Goal: Task Accomplishment & Management: Manage account settings

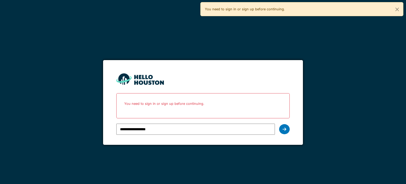
type input "**********"
click at [285, 130] on icon at bounding box center [285, 129] width 4 height 4
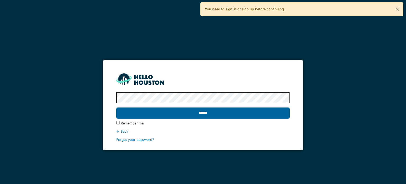
click at [197, 113] on input "******" at bounding box center [202, 112] width 173 height 11
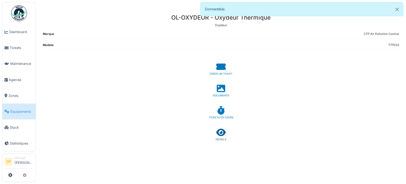
click at [221, 130] on icon at bounding box center [221, 132] width 10 height 8
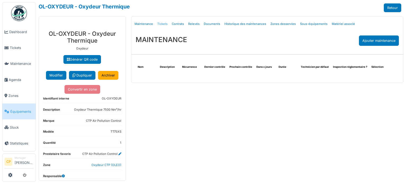
click at [162, 24] on link "Tickets" at bounding box center [162, 24] width 15 height 12
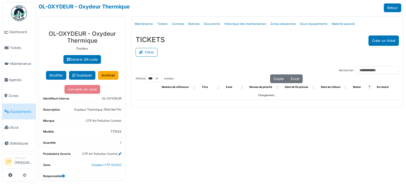
select select "***"
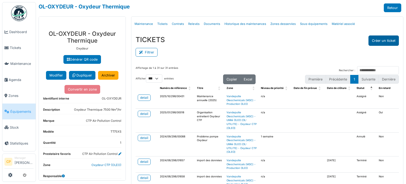
click at [381, 37] on button "Créer un ticket" at bounding box center [384, 40] width 30 height 10
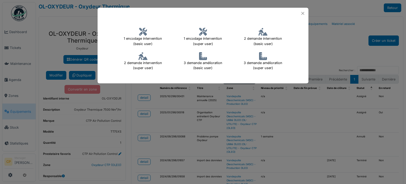
click at [140, 60] on icon at bounding box center [143, 56] width 9 height 8
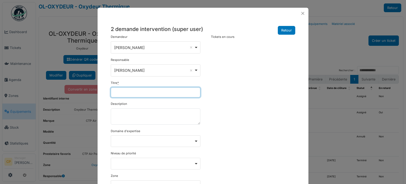
click at [121, 92] on input "Titre *" at bounding box center [156, 92] width 90 height 10
click at [183, 89] on input "**********" at bounding box center [156, 92] width 90 height 10
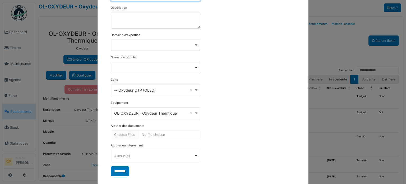
scroll to position [104, 0]
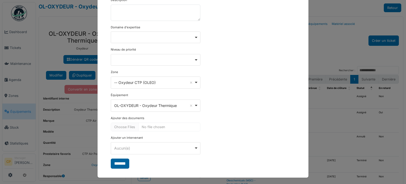
type input "**********"
click at [119, 163] on input "*******" at bounding box center [120, 163] width 19 height 10
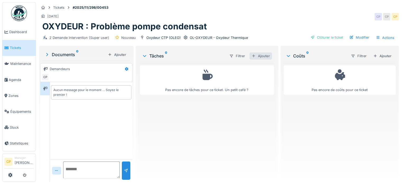
click at [264, 55] on div "Ajouter" at bounding box center [261, 55] width 22 height 7
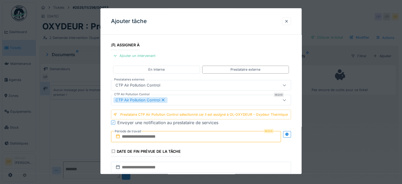
scroll to position [86, 0]
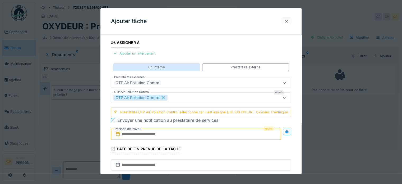
click at [169, 66] on div "En interne" at bounding box center [156, 67] width 87 height 8
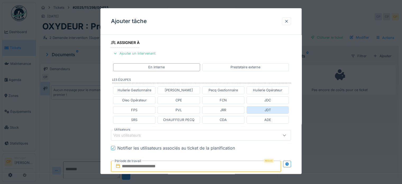
click at [271, 109] on div "JDT" at bounding box center [268, 109] width 6 height 5
type input "****"
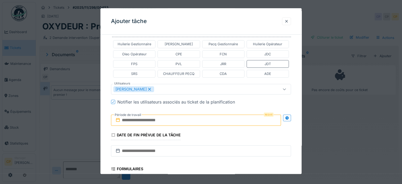
click at [162, 120] on input "text" at bounding box center [196, 119] width 170 height 11
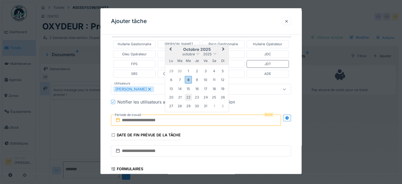
click at [188, 94] on div "22" at bounding box center [188, 97] width 7 height 7
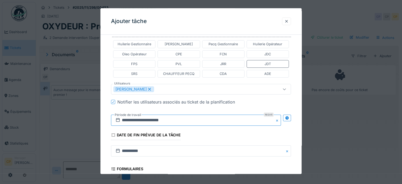
click at [200, 120] on input "**********" at bounding box center [196, 119] width 170 height 11
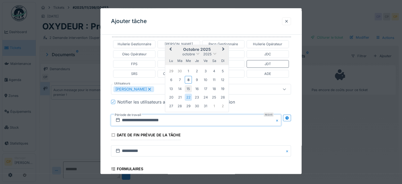
click at [187, 89] on div "15" at bounding box center [188, 88] width 7 height 7
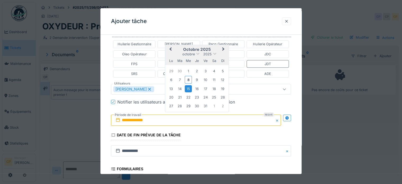
click at [187, 89] on div "15" at bounding box center [188, 88] width 7 height 7
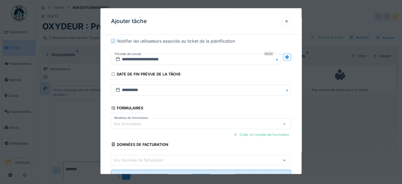
scroll to position [213, 0]
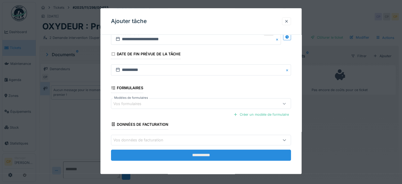
click at [179, 154] on input "**********" at bounding box center [201, 154] width 180 height 11
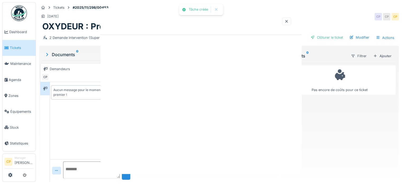
scroll to position [0, 0]
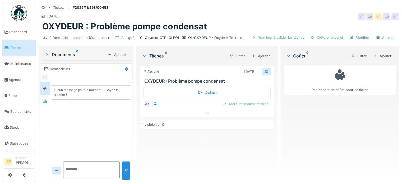
click at [264, 70] on icon at bounding box center [265, 72] width 3 height 4
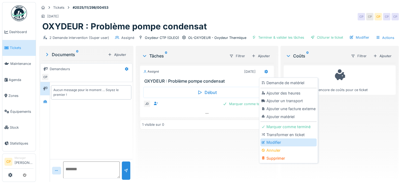
click at [273, 139] on div "Modifier" at bounding box center [288, 142] width 56 height 8
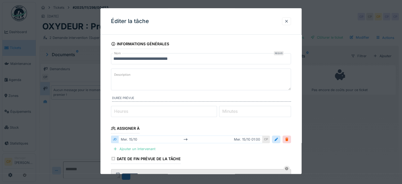
click at [298, 123] on div "**********" at bounding box center [200, 159] width 201 height 241
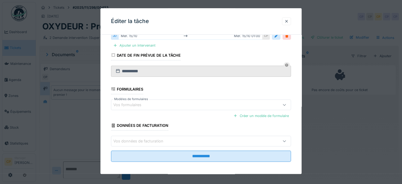
scroll to position [105, 0]
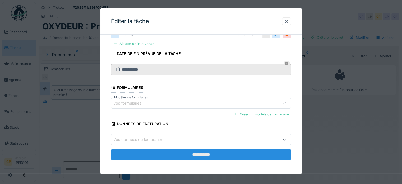
click at [237, 152] on input "**********" at bounding box center [201, 154] width 180 height 11
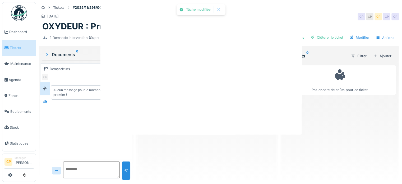
scroll to position [0, 0]
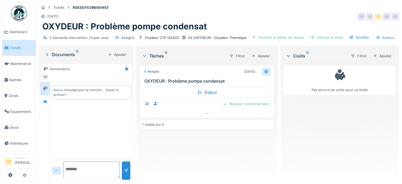
click at [264, 73] on icon at bounding box center [266, 71] width 4 height 3
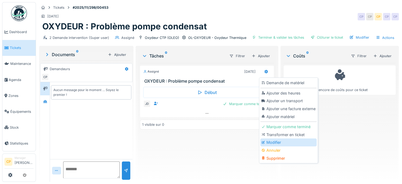
click at [271, 141] on div "Modifier" at bounding box center [288, 142] width 56 height 8
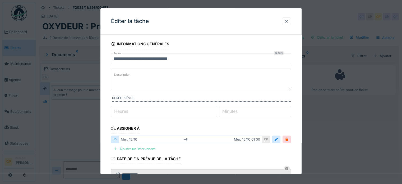
click at [129, 74] on label "Description" at bounding box center [122, 75] width 19 height 7
click at [129, 74] on textarea "Description" at bounding box center [201, 79] width 180 height 22
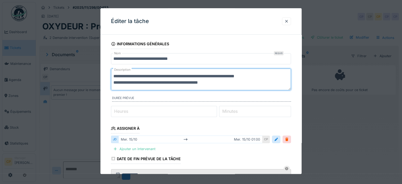
click at [234, 84] on textarea "**********" at bounding box center [201, 79] width 180 height 22
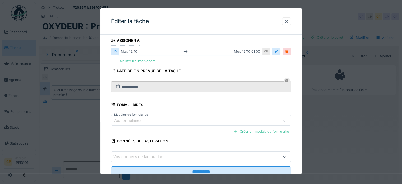
scroll to position [105, 0]
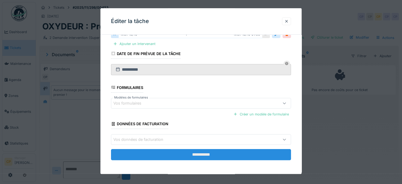
type textarea "**********"
click at [202, 153] on input "**********" at bounding box center [201, 154] width 180 height 11
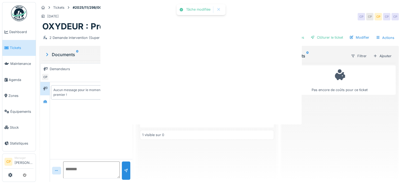
scroll to position [0, 0]
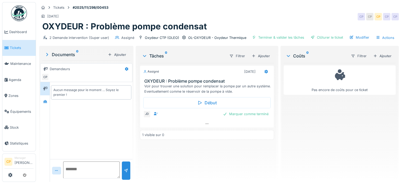
click at [13, 46] on span "Tickets" at bounding box center [22, 47] width 24 height 5
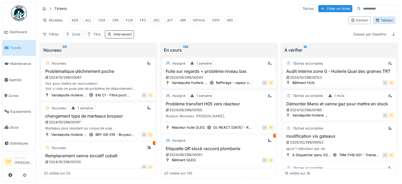
click at [377, 22] on div "Tableau" at bounding box center [384, 20] width 18 height 5
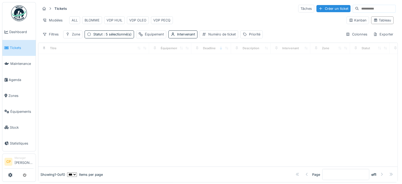
click at [359, 8] on input at bounding box center [377, 8] width 36 height 7
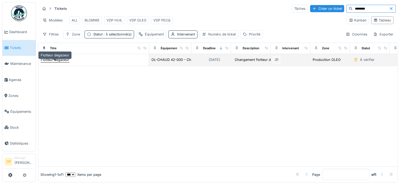
type input "********"
click at [63, 62] on div "Flotteur degazeur" at bounding box center [55, 59] width 29 height 5
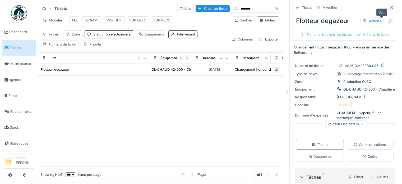
click at [388, 20] on icon at bounding box center [390, 20] width 4 height 3
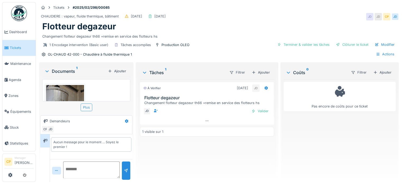
click at [86, 109] on div "Plus" at bounding box center [87, 107] width 12 height 8
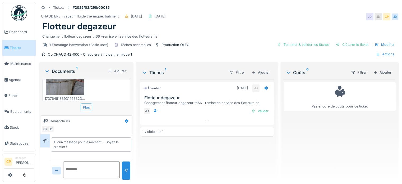
scroll to position [41, 0]
click at [259, 107] on div "Valider" at bounding box center [259, 110] width 21 height 7
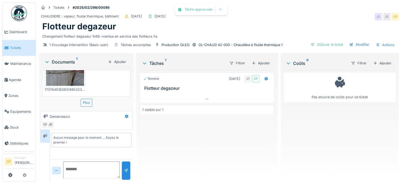
scroll to position [37, 0]
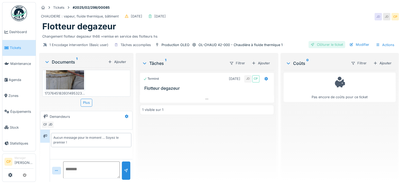
click at [327, 41] on div "Clôturer le ticket" at bounding box center [327, 44] width 37 height 7
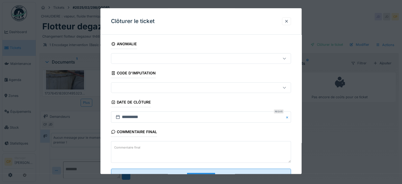
scroll to position [20, 0]
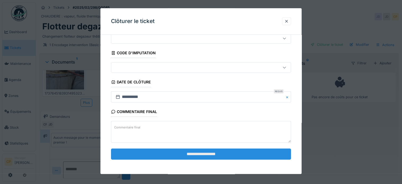
click at [190, 152] on input "**********" at bounding box center [201, 153] width 180 height 11
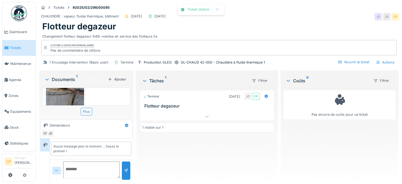
scroll to position [41, 0]
click at [13, 50] on link "Tickets" at bounding box center [18, 48] width 33 height 16
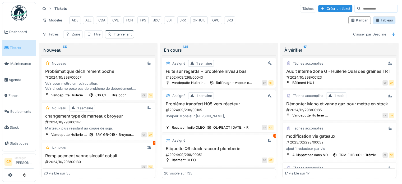
click at [384, 22] on div "Tableau" at bounding box center [384, 20] width 18 height 5
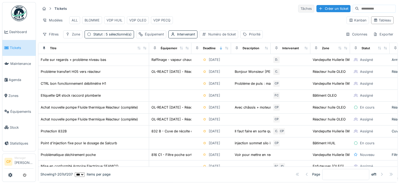
click at [298, 7] on div "Tâches" at bounding box center [306, 9] width 16 height 8
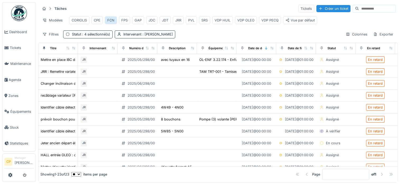
click at [110, 18] on div "FCN" at bounding box center [110, 20] width 7 height 5
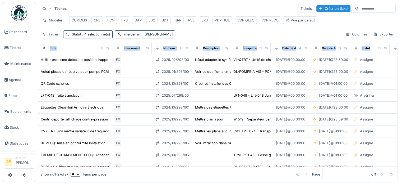
drag, startPoint x: 74, startPoint y: 51, endPoint x: 108, endPoint y: 45, distance: 34.5
click at [108, 45] on div "Tâches Tickets Créer un ticket Modèles CORIOLIS CPE FCN FPS GAP JDC JDT JRR PVL…" at bounding box center [218, 92] width 360 height 180
click at [53, 37] on div "Filtres" at bounding box center [50, 34] width 21 height 8
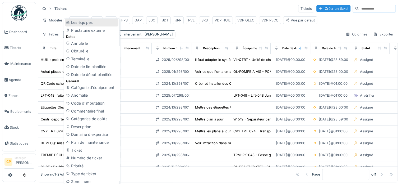
scroll to position [118, 0]
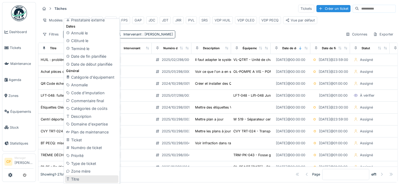
click at [75, 177] on div "Titre" at bounding box center [91, 179] width 53 height 8
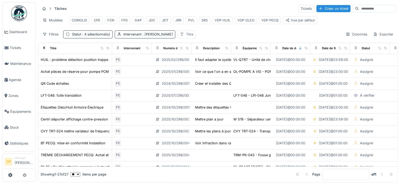
click at [190, 37] on div "Titre" at bounding box center [186, 34] width 18 height 8
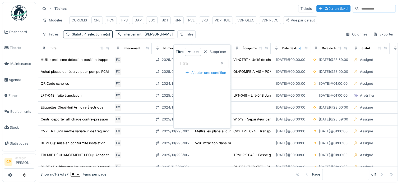
click at [193, 64] on input "Titre" at bounding box center [202, 63] width 53 height 11
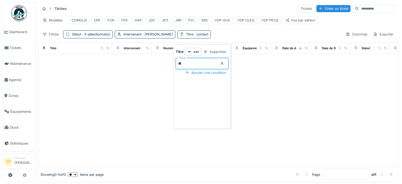
type input "*"
click at [202, 64] on input "********" at bounding box center [202, 63] width 53 height 11
type input "*"
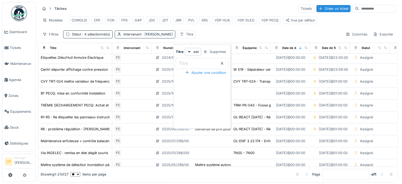
scroll to position [0, 0]
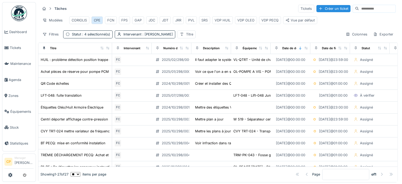
click at [97, 18] on div "CPE" at bounding box center [97, 20] width 7 height 5
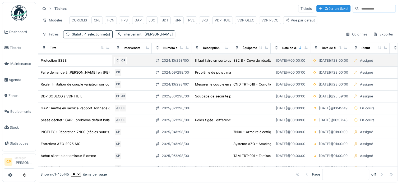
scroll to position [11, 0]
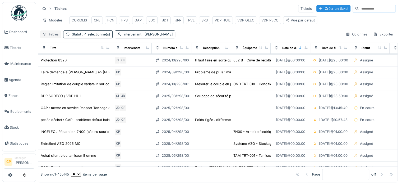
click at [52, 38] on div "Filtres" at bounding box center [50, 34] width 21 height 8
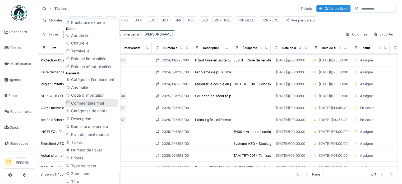
scroll to position [116, 0]
click at [77, 178] on div "Titre" at bounding box center [91, 181] width 53 height 8
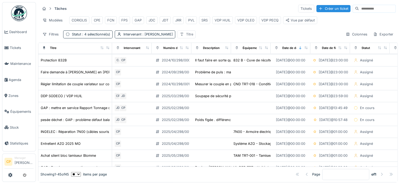
click at [180, 36] on icon at bounding box center [182, 34] width 4 height 3
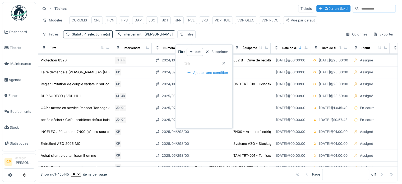
click at [200, 63] on input "Titre" at bounding box center [204, 63] width 53 height 11
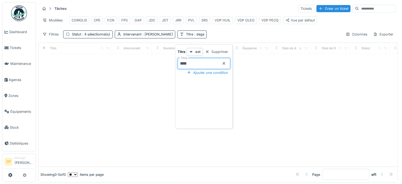
scroll to position [0, 0]
type input "*"
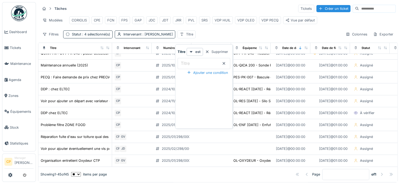
scroll to position [431, 0]
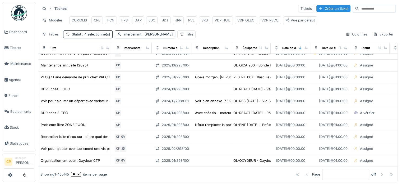
click at [81, 172] on select "** ** ** *** *** ***" at bounding box center [76, 174] width 10 height 4
select select "***"
click at [76, 172] on select "** ** ** *** *** ***" at bounding box center [76, 174] width 10 height 4
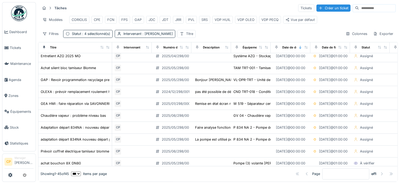
scroll to position [0, 0]
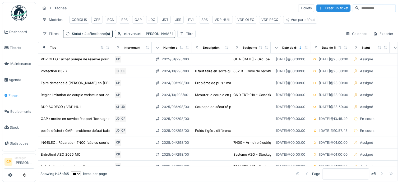
click at [17, 93] on span "Zones" at bounding box center [20, 95] width 25 height 5
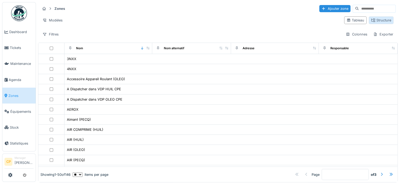
click at [378, 19] on div "Structure" at bounding box center [381, 20] width 20 height 5
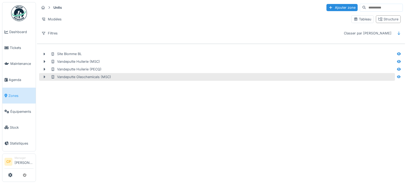
click at [44, 77] on icon at bounding box center [45, 77] width 2 height 3
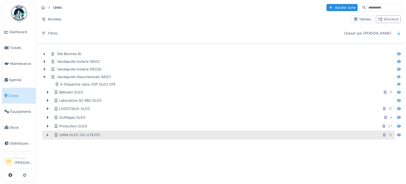
click at [49, 134] on icon at bounding box center [47, 134] width 4 height 3
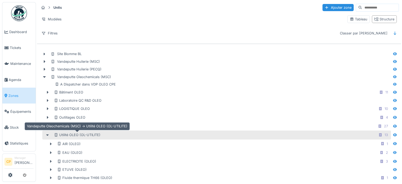
scroll to position [53, 0]
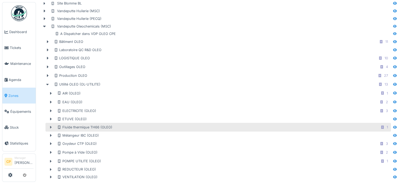
click at [52, 125] on icon at bounding box center [51, 126] width 4 height 3
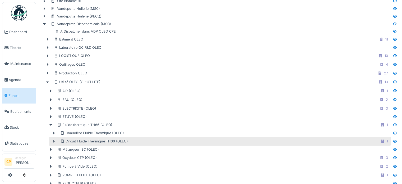
click at [55, 139] on icon at bounding box center [54, 140] width 4 height 3
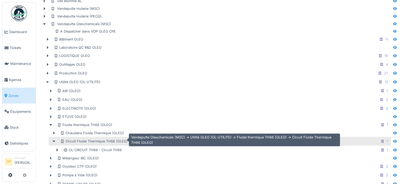
scroll to position [74, 0]
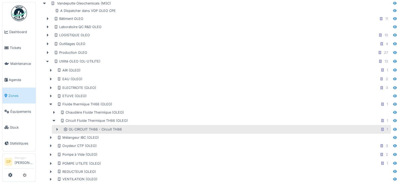
click at [57, 128] on icon at bounding box center [57, 128] width 4 height 3
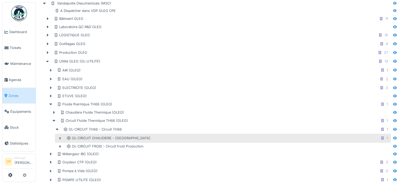
click at [59, 136] on icon at bounding box center [60, 137] width 4 height 3
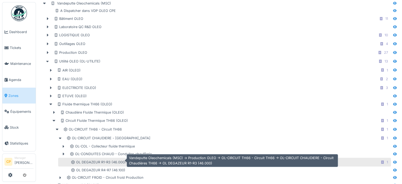
click at [107, 159] on div "OL DEGAZEUR R1-R3 (46.000)" at bounding box center [98, 161] width 55 height 5
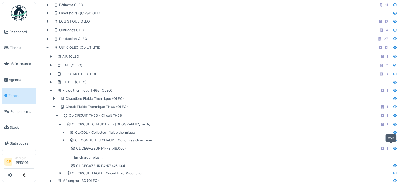
scroll to position [89, 0]
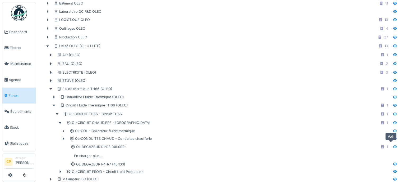
click at [393, 145] on icon at bounding box center [395, 146] width 4 height 3
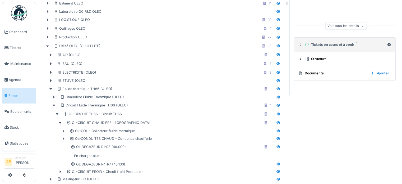
click at [299, 46] on icon at bounding box center [301, 44] width 4 height 3
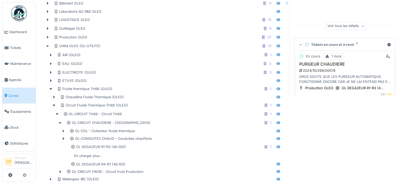
click at [333, 79] on div "GROS DOUTE QUE LES PURGEUR AUTOMATIQUE FONCTIONNE ENCORE CAR JE NE LAI ENTEND P…" at bounding box center [345, 79] width 94 height 10
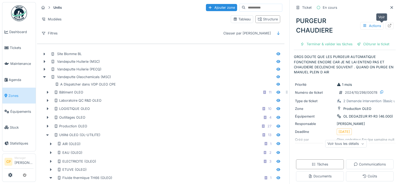
click at [388, 24] on icon at bounding box center [389, 25] width 3 height 3
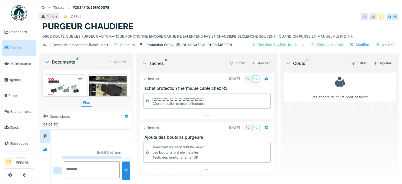
scroll to position [125, 0]
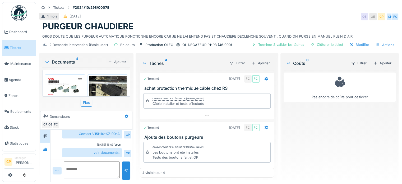
click at [382, 24] on div "PURGEUR CHAUDIERE" at bounding box center [218, 26] width 353 height 10
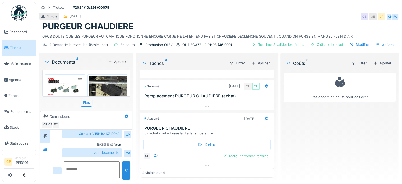
scroll to position [98, 0]
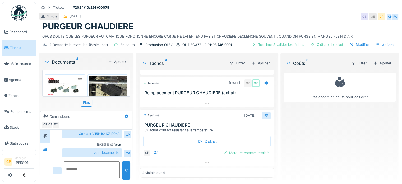
click at [264, 114] on icon at bounding box center [265, 115] width 3 height 4
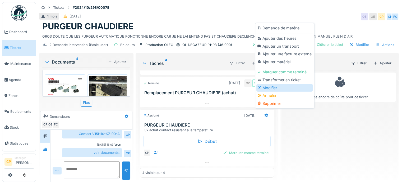
click at [271, 89] on div "Modifier" at bounding box center [284, 88] width 56 height 8
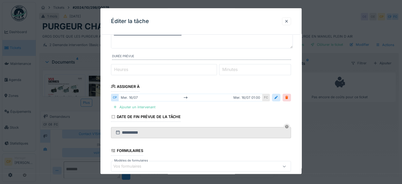
scroll to position [45, 0]
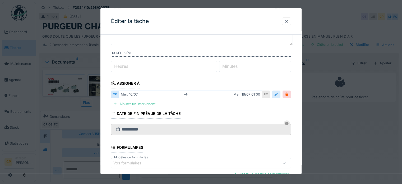
click at [277, 94] on div at bounding box center [276, 94] width 4 height 5
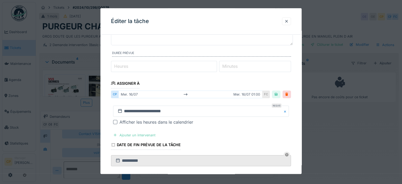
click at [141, 131] on div "Ajouter un intervenant" at bounding box center [134, 134] width 47 height 7
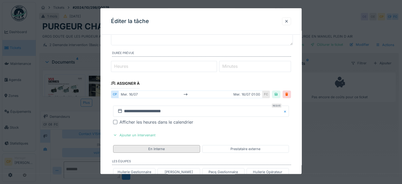
click at [154, 147] on div "En interne" at bounding box center [156, 148] width 16 height 5
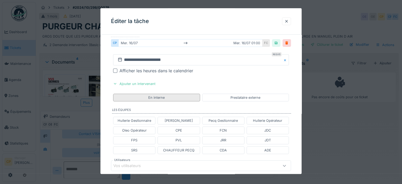
scroll to position [99, 0]
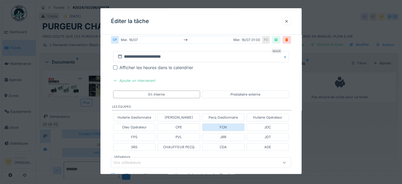
click at [231, 128] on div "FCN" at bounding box center [223, 127] width 42 height 8
type input "****"
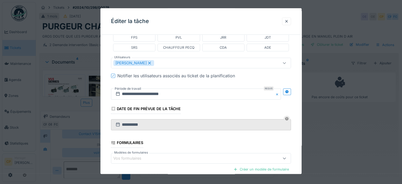
scroll to position [253, 0]
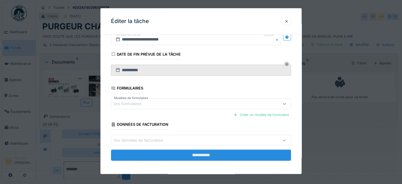
click at [196, 154] on input "**********" at bounding box center [201, 155] width 180 height 11
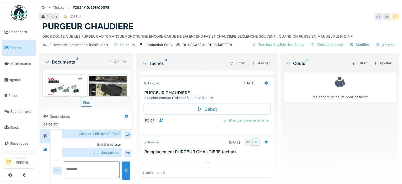
scroll to position [4, 0]
click at [264, 81] on icon at bounding box center [265, 83] width 3 height 4
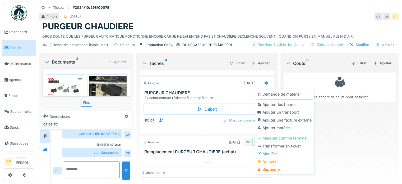
click at [216, 61] on div "Tâches 4" at bounding box center [183, 63] width 83 height 6
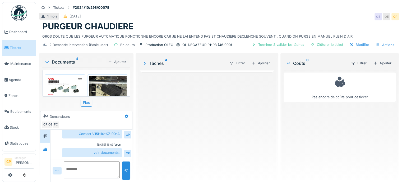
scroll to position [0, 0]
click at [149, 61] on div "Tâches 4" at bounding box center [183, 63] width 83 height 6
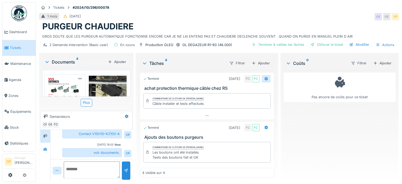
click at [264, 77] on icon at bounding box center [265, 79] width 3 height 4
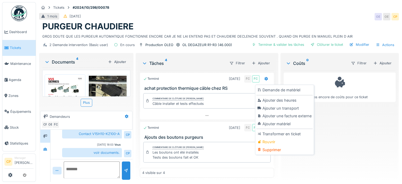
click at [197, 60] on div "Tâches 4" at bounding box center [183, 63] width 83 height 6
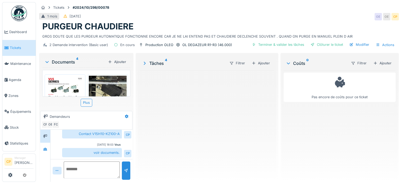
click at [150, 60] on div "Tâches 4" at bounding box center [183, 63] width 83 height 6
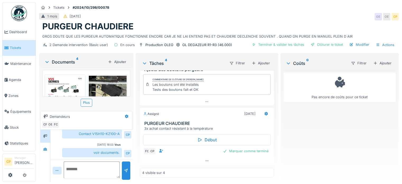
scroll to position [67, 0]
click at [264, 112] on icon at bounding box center [265, 114] width 3 height 4
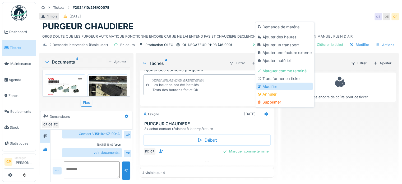
click at [273, 82] on div "Modifier" at bounding box center [284, 86] width 56 height 8
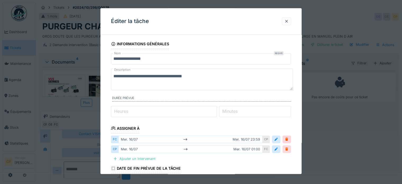
click at [289, 149] on div at bounding box center [287, 148] width 4 height 5
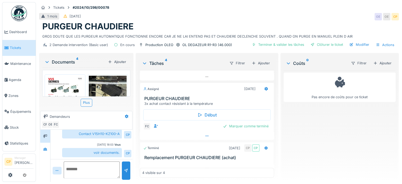
scroll to position [92, 0]
click at [262, 85] on div at bounding box center [266, 89] width 9 height 8
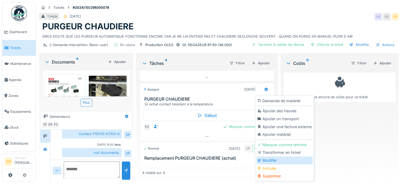
click at [268, 156] on div "Modifier" at bounding box center [284, 160] width 56 height 8
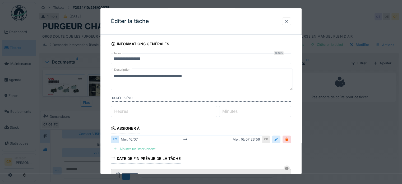
click at [277, 140] on div at bounding box center [276, 139] width 4 height 5
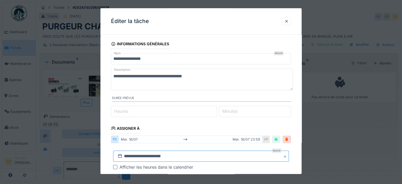
click at [202, 153] on input "**********" at bounding box center [201, 155] width 176 height 11
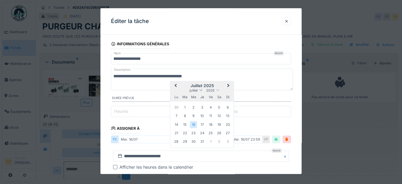
click at [200, 89] on span at bounding box center [200, 89] width 3 height 3
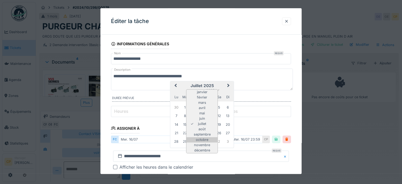
click at [203, 139] on div "octobre" at bounding box center [201, 139] width 31 height 5
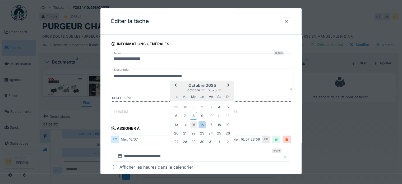
click at [194, 123] on div "15" at bounding box center [193, 124] width 7 height 7
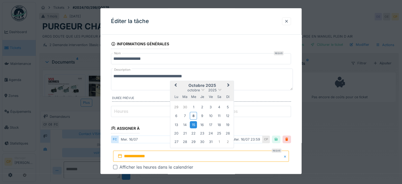
click at [194, 123] on div "15" at bounding box center [193, 124] width 7 height 7
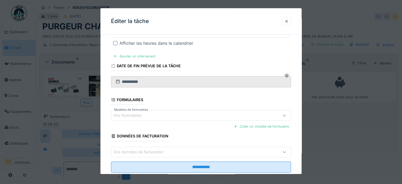
scroll to position [136, 0]
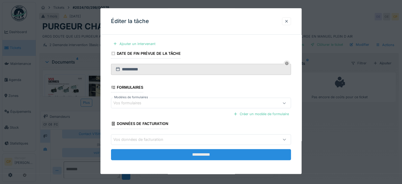
click at [195, 150] on input "**********" at bounding box center [201, 154] width 180 height 11
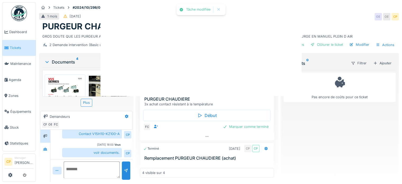
scroll to position [0, 0]
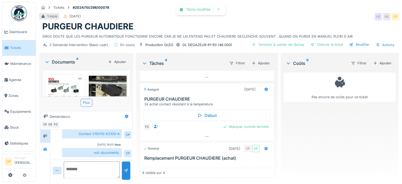
click at [65, 80] on img at bounding box center [65, 100] width 38 height 49
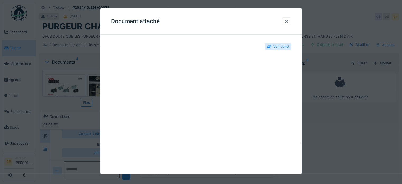
click at [287, 22] on div at bounding box center [286, 21] width 4 height 5
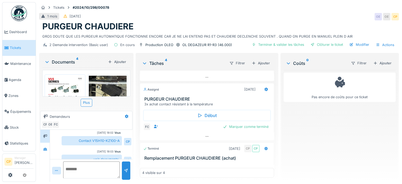
scroll to position [125, 0]
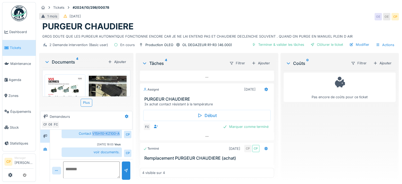
drag, startPoint x: 91, startPoint y: 130, endPoint x: 118, endPoint y: 131, distance: 26.7
click at [118, 131] on div "Contact V15H10-KZ100-A" at bounding box center [92, 133] width 60 height 9
copy div "V15H10-KZ100-A"
click at [91, 129] on div "Contact V15H10-KZ100-A" at bounding box center [92, 133] width 60 height 9
drag, startPoint x: 91, startPoint y: 129, endPoint x: 118, endPoint y: 130, distance: 27.0
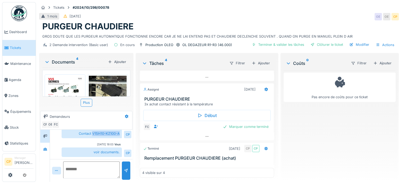
click at [118, 130] on div "Contact V15H10-KZ100-A" at bounding box center [92, 133] width 60 height 9
copy div "V15H10-KZ100-A"
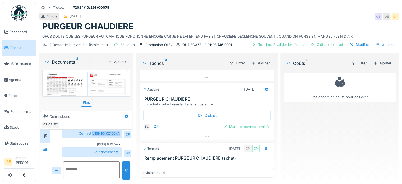
scroll to position [66, 0]
click at [67, 77] on img at bounding box center [65, 84] width 38 height 25
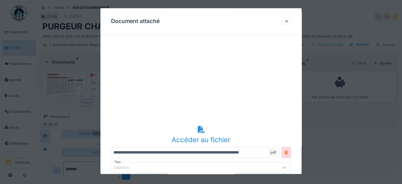
scroll to position [63, 0]
click at [201, 131] on icon at bounding box center [201, 129] width 8 height 7
click at [203, 136] on div "Accéder au fichier" at bounding box center [201, 140] width 180 height 10
click at [289, 22] on div at bounding box center [286, 21] width 4 height 5
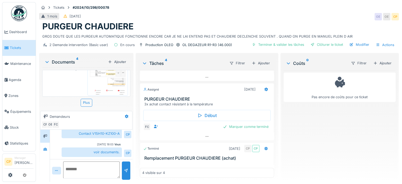
scroll to position [100, 0]
click at [101, 74] on img at bounding box center [108, 66] width 38 height 54
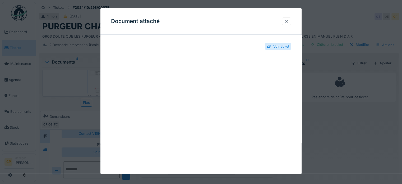
click at [288, 22] on div at bounding box center [286, 21] width 4 height 5
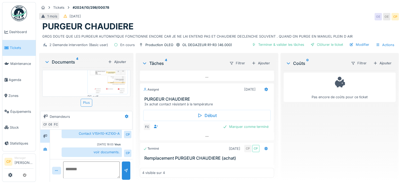
click at [84, 99] on div "Plus" at bounding box center [87, 103] width 12 height 8
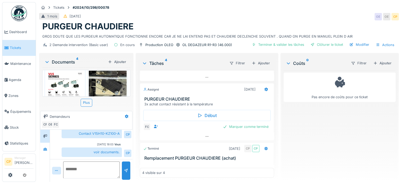
scroll to position [0, 0]
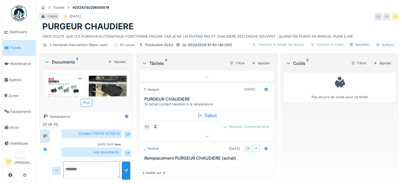
click at [61, 86] on img at bounding box center [65, 100] width 38 height 49
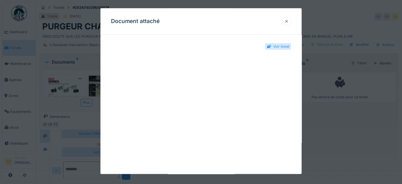
click at [288, 20] on div at bounding box center [286, 21] width 4 height 5
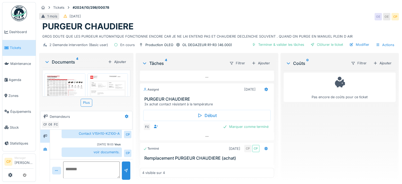
scroll to position [64, 0]
click at [71, 84] on img at bounding box center [65, 87] width 38 height 25
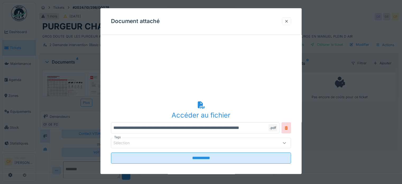
scroll to position [92, 0]
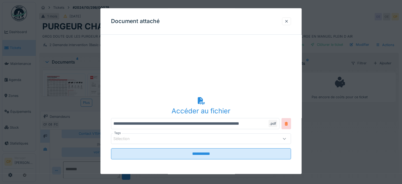
click at [203, 101] on icon at bounding box center [201, 100] width 7 height 7
click at [287, 21] on div at bounding box center [286, 21] width 4 height 5
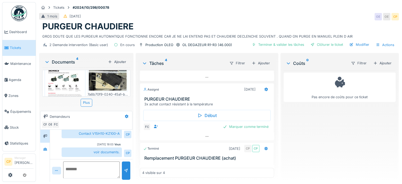
scroll to position [1, 0]
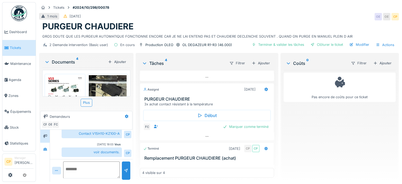
click at [59, 88] on img at bounding box center [65, 99] width 38 height 49
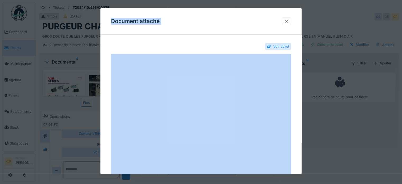
drag, startPoint x: 228, startPoint y: 18, endPoint x: 226, endPoint y: 4, distance: 13.6
click at [226, 4] on div "**********" at bounding box center [219, 92] width 366 height 184
